Goal: Find specific fact: Find contact information

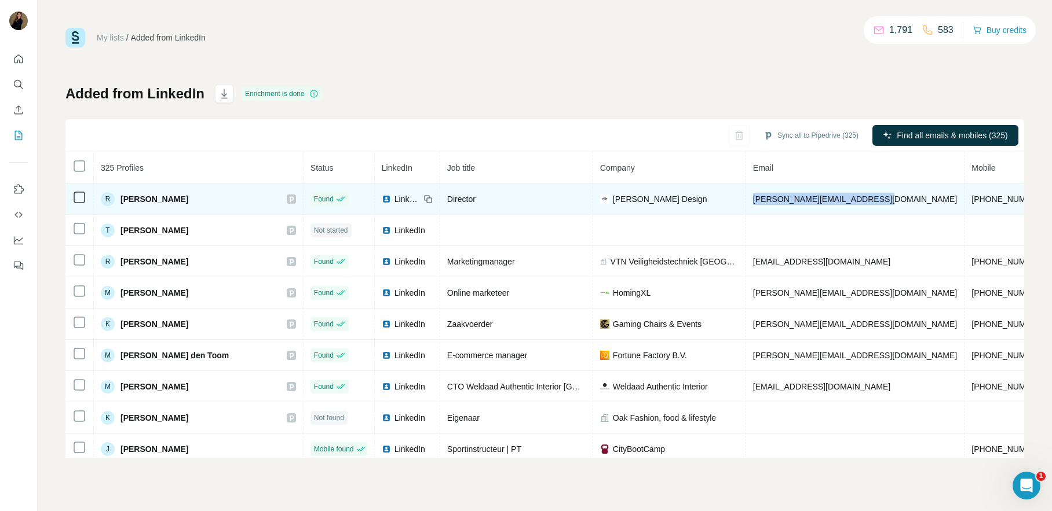
drag, startPoint x: 808, startPoint y: 199, endPoint x: 682, endPoint y: 199, distance: 126.3
click at [746, 199] on td "robert@elliecashmandesign.com" at bounding box center [855, 199] width 218 height 31
copy span "robert@elliecashmandesign.com"
